Goal: Ask a question: Seek information or help from site administrators or community

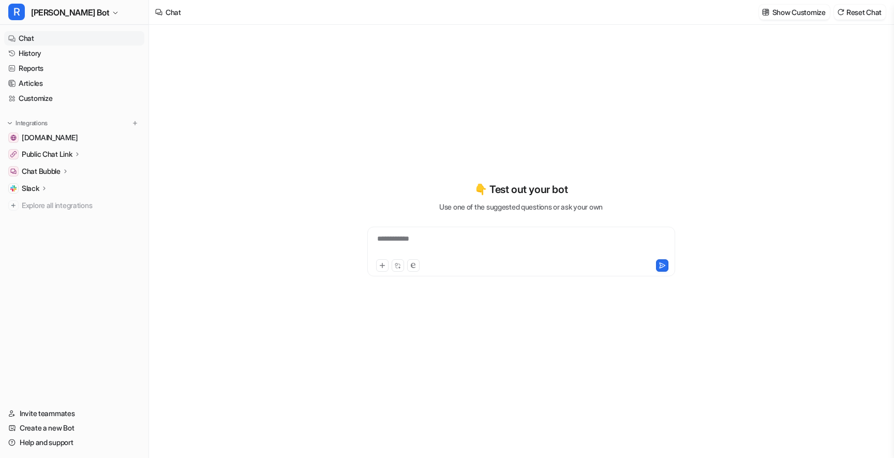
type textarea "**********"
click at [36, 53] on link "History" at bounding box center [74, 53] width 140 height 14
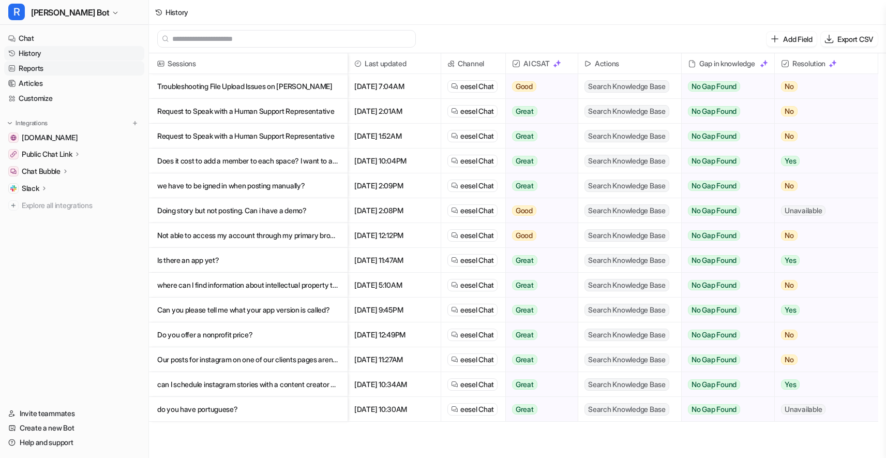
click at [38, 71] on link "Reports" at bounding box center [74, 68] width 140 height 14
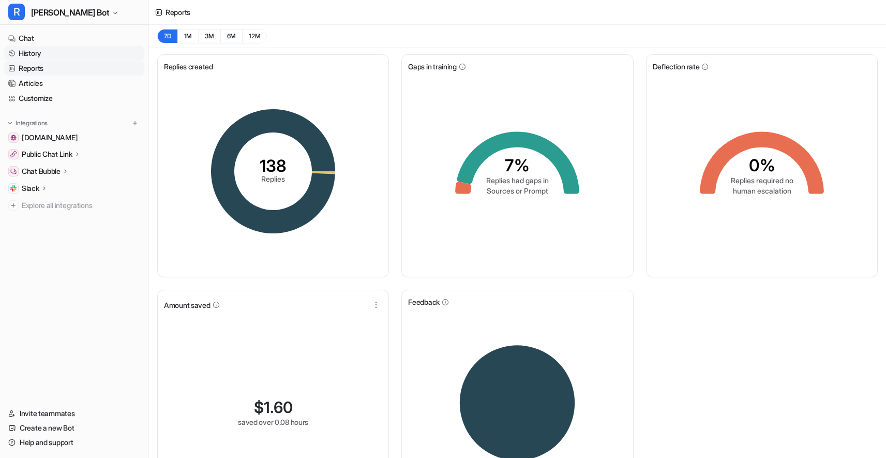
click at [31, 50] on link "History" at bounding box center [74, 53] width 140 height 14
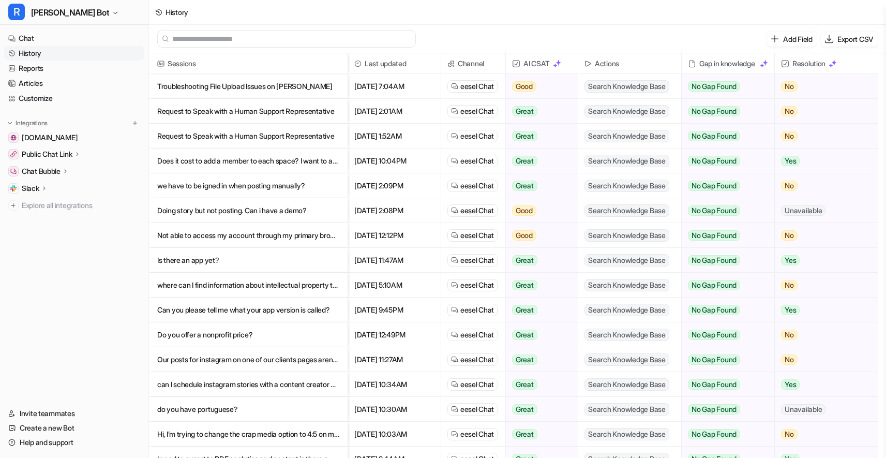
click at [258, 90] on p "Troubleshooting File Upload Issues on [PERSON_NAME]" at bounding box center [248, 86] width 182 height 25
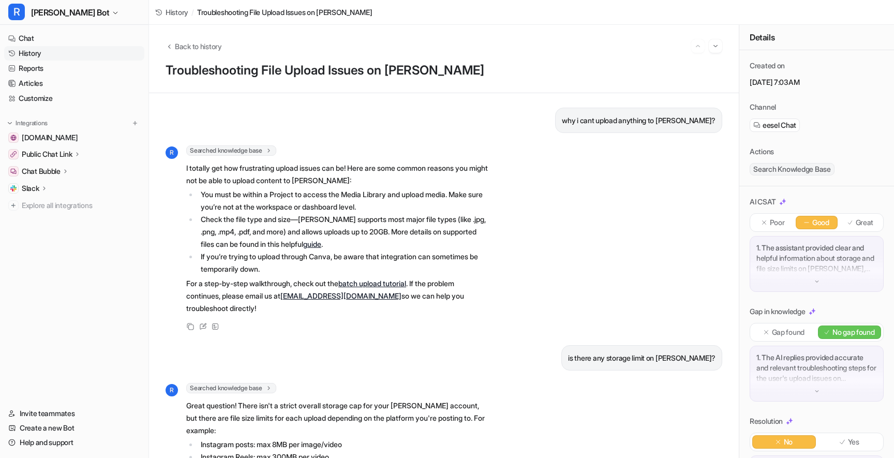
scroll to position [118, 0]
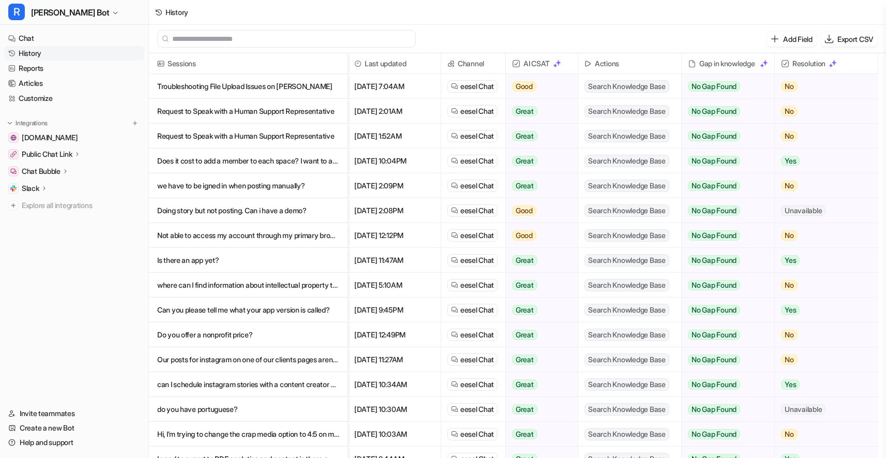
click at [203, 109] on p "Request to Speak with a Human Support Representative" at bounding box center [248, 111] width 182 height 25
click at [269, 138] on p "Request to Speak with a Human Support Representative" at bounding box center [248, 136] width 182 height 25
click at [190, 156] on p "Does it cost to add a member to each space? I want to add clients so they can c…" at bounding box center [248, 160] width 182 height 25
click at [297, 188] on p "we have to be igned in when posting manually?" at bounding box center [248, 185] width 182 height 25
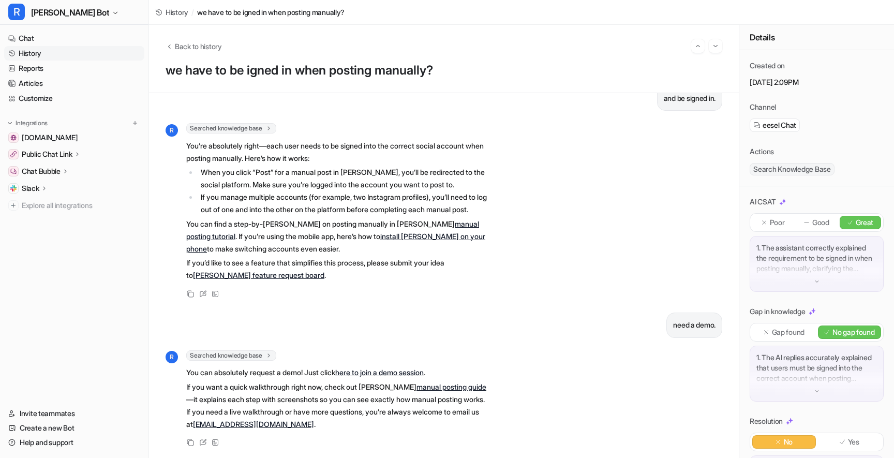
scroll to position [430, 0]
click at [399, 368] on link "here to join a demo session" at bounding box center [379, 372] width 88 height 9
click at [50, 42] on link "Chat" at bounding box center [74, 38] width 140 height 14
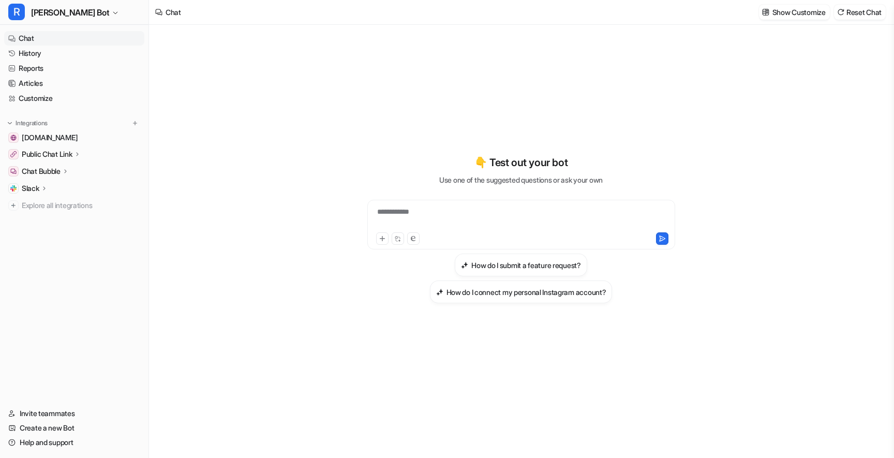
click at [427, 215] on div "**********" at bounding box center [521, 218] width 303 height 24
paste div
type textarea "**********"
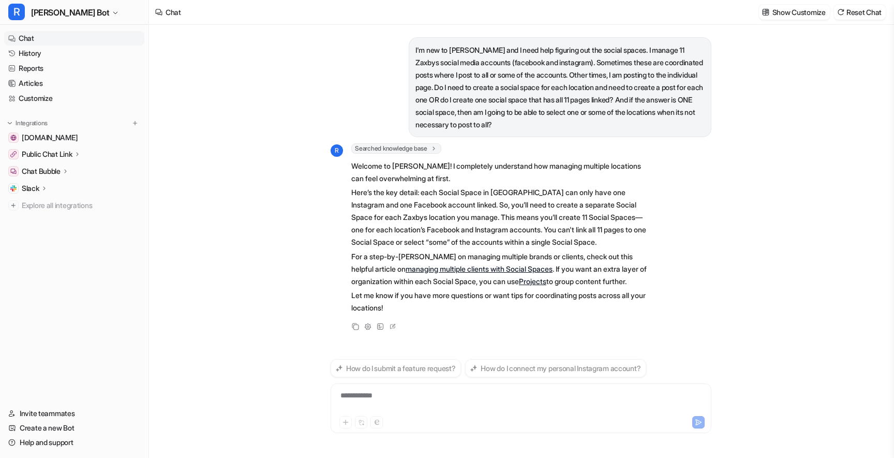
drag, startPoint x: 425, startPoint y: 192, endPoint x: 665, endPoint y: 279, distance: 254.8
click at [665, 279] on div "R Searched knowledge base search_queries : [ "Social Spaces setup multiple bran…" at bounding box center [521, 237] width 381 height 189
copy span "each Social Space in [PERSON_NAME] can only have one Instagram and one Facebook…"
